Goal: Communication & Community: Answer question/provide support

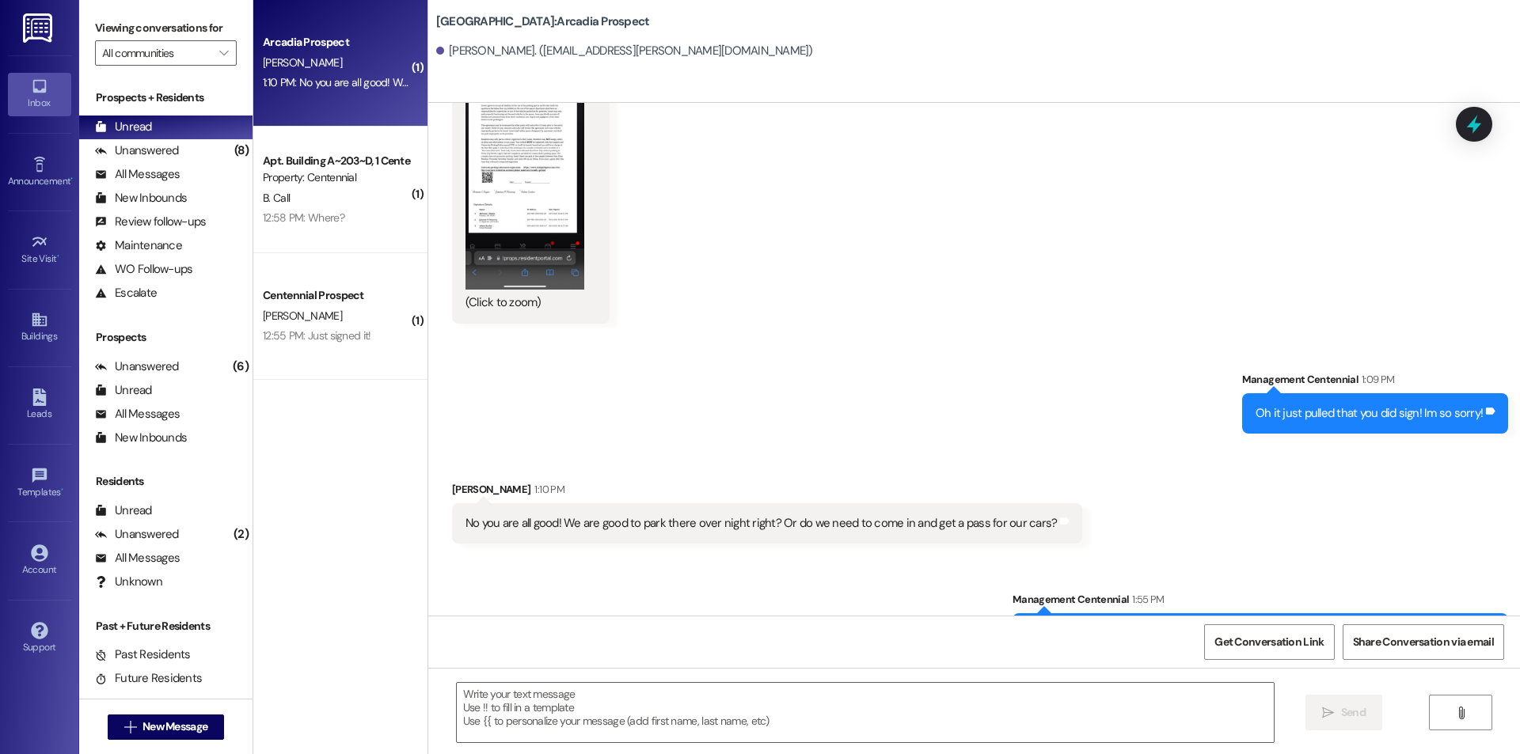
scroll to position [674, 0]
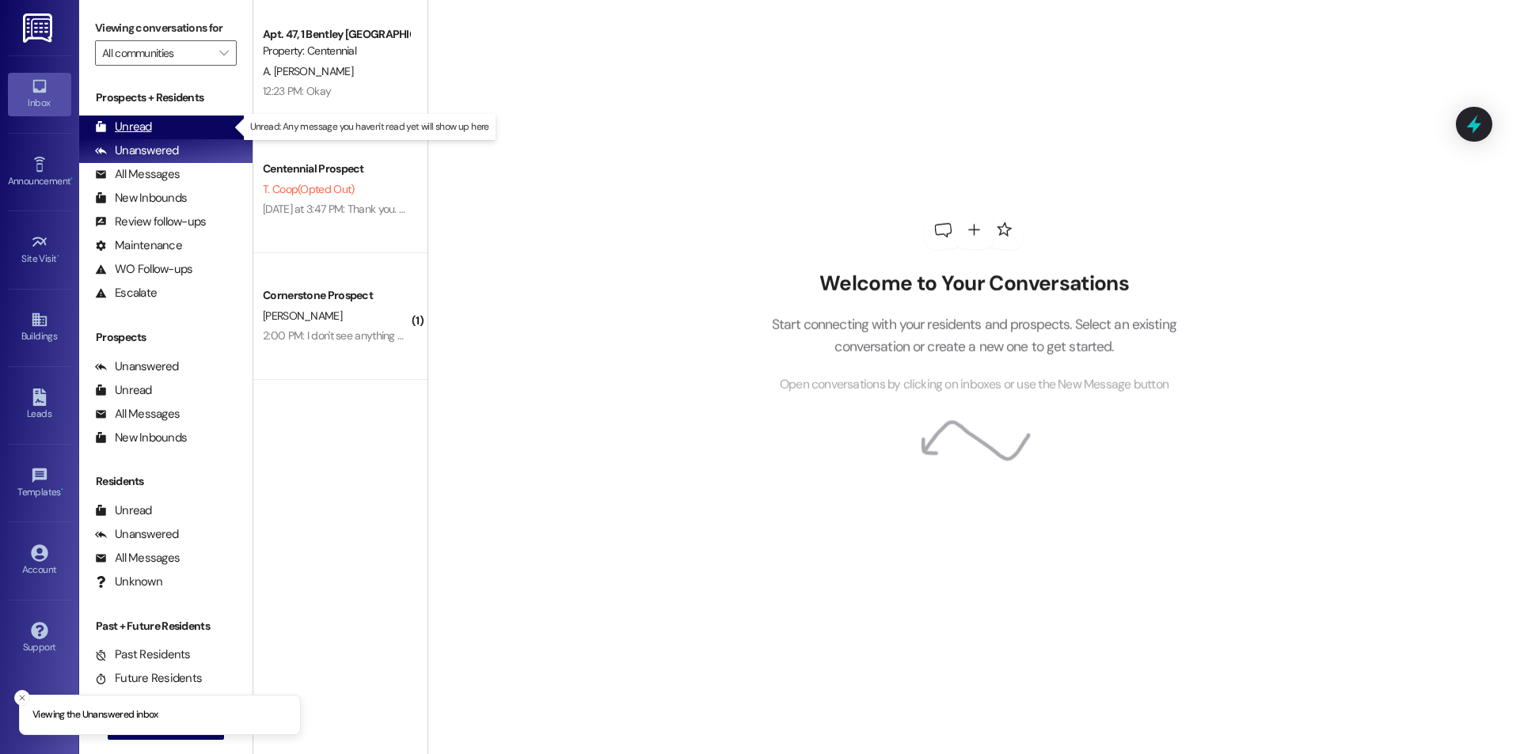
click at [110, 122] on div "Unread" at bounding box center [123, 127] width 57 height 17
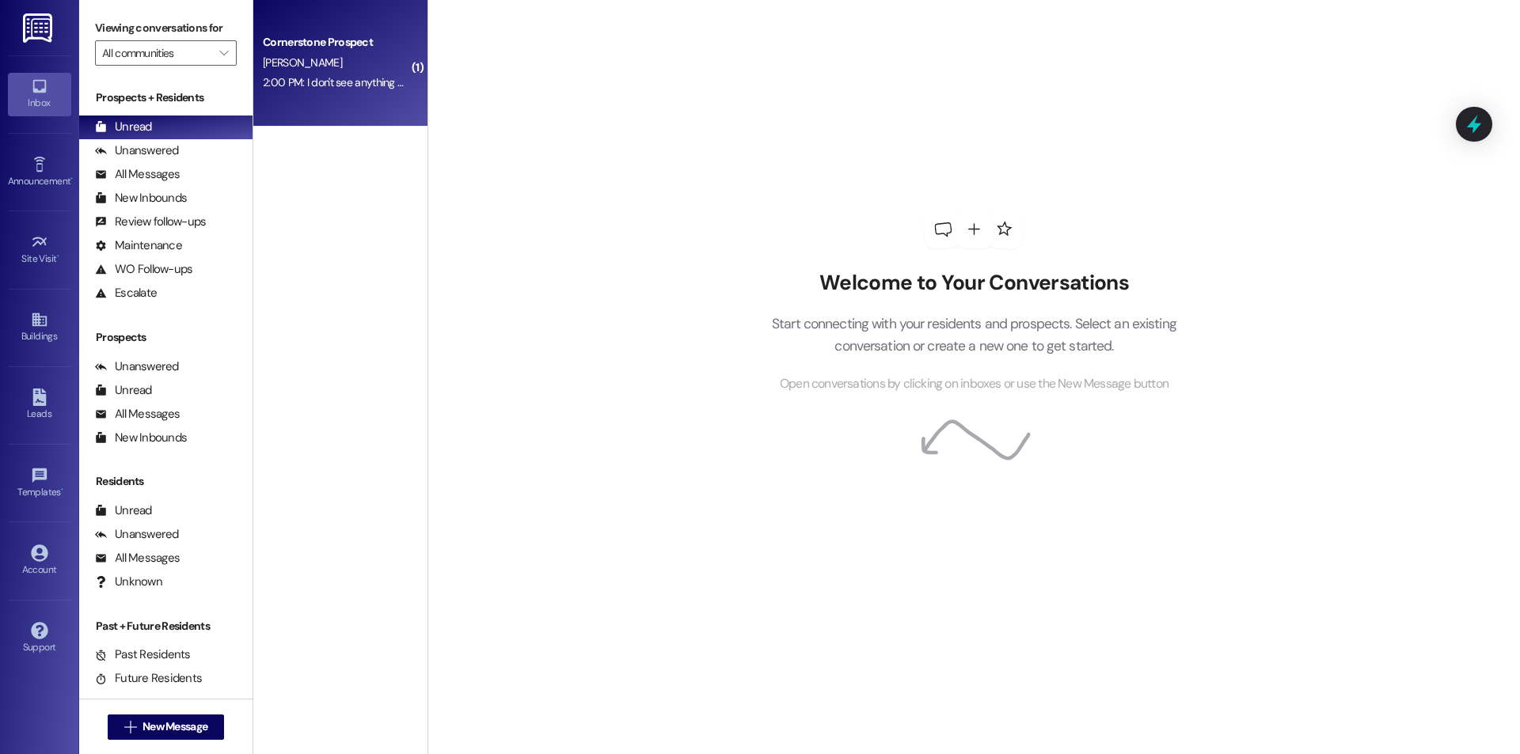
click at [381, 69] on div "[PERSON_NAME]" at bounding box center [336, 63] width 150 height 20
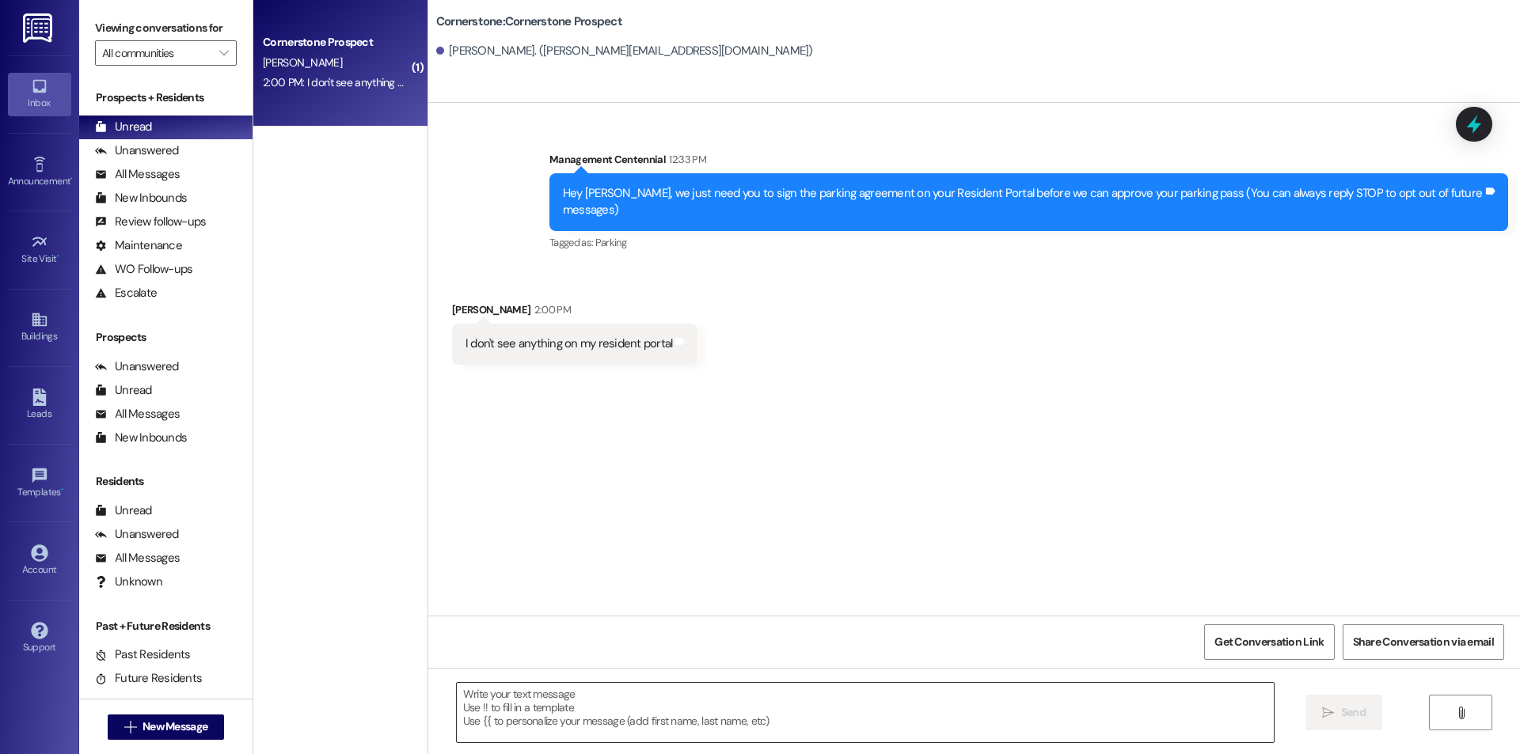
click at [657, 724] on textarea at bounding box center [865, 712] width 817 height 59
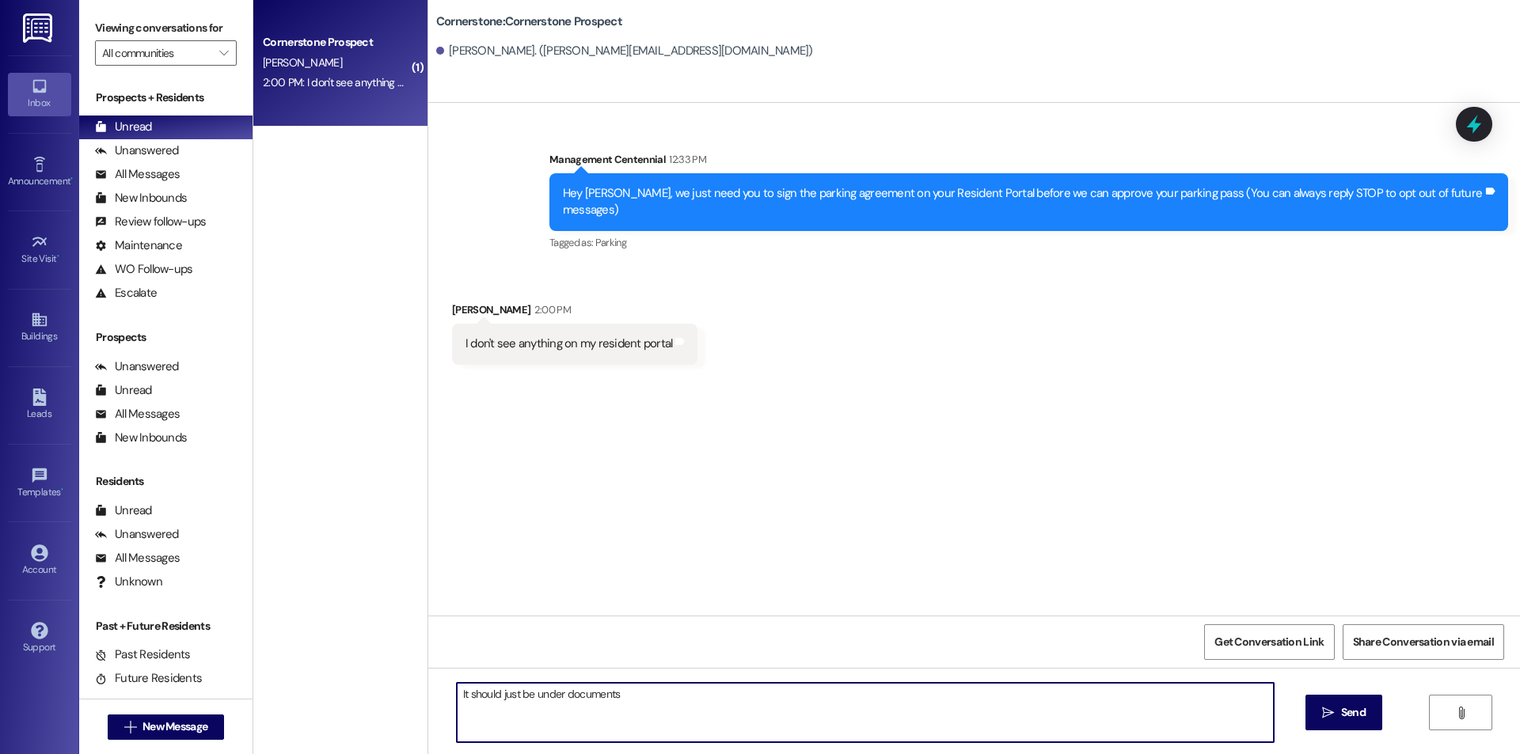
type textarea "It should just be under documents"
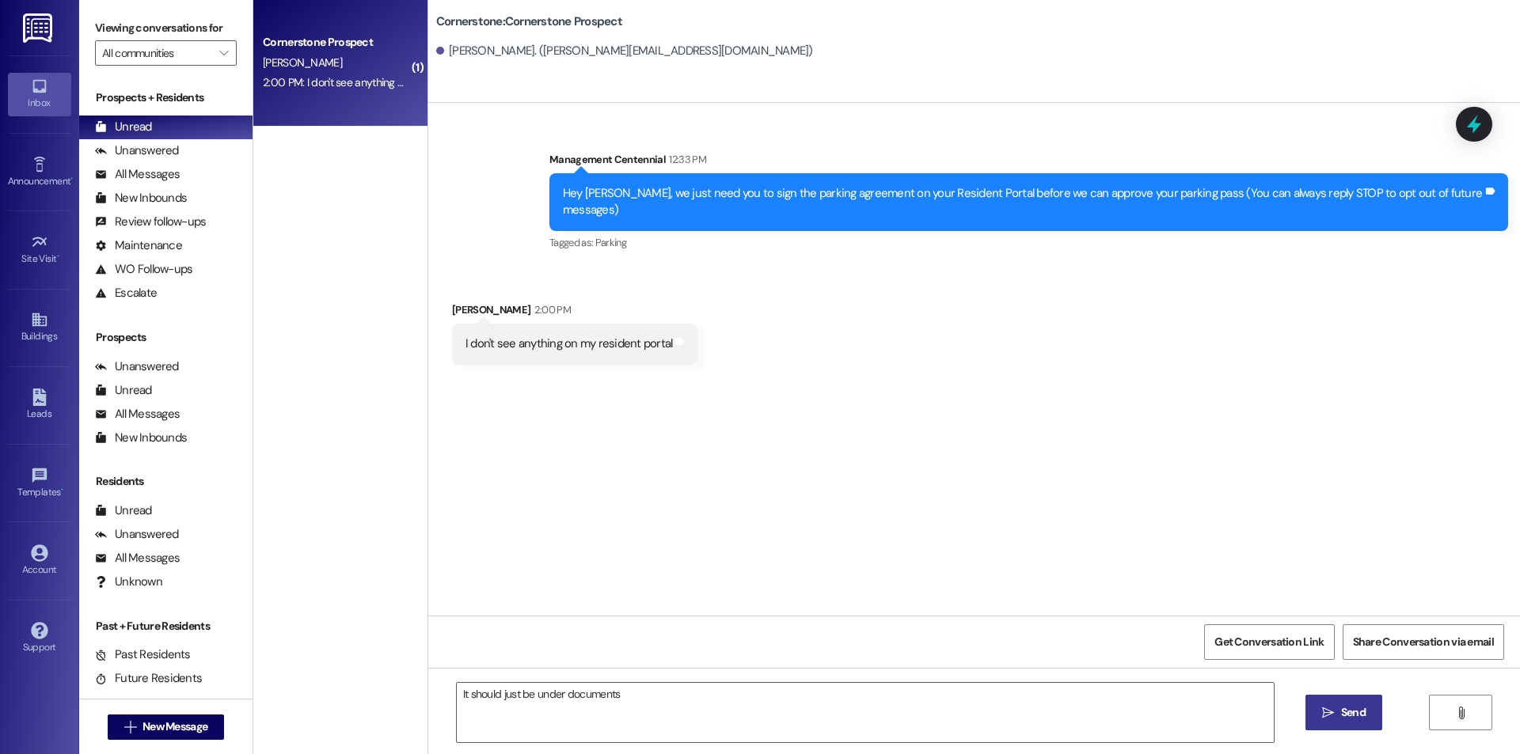
click at [1347, 703] on button " Send" at bounding box center [1343, 713] width 77 height 36
